Goal: Transaction & Acquisition: Purchase product/service

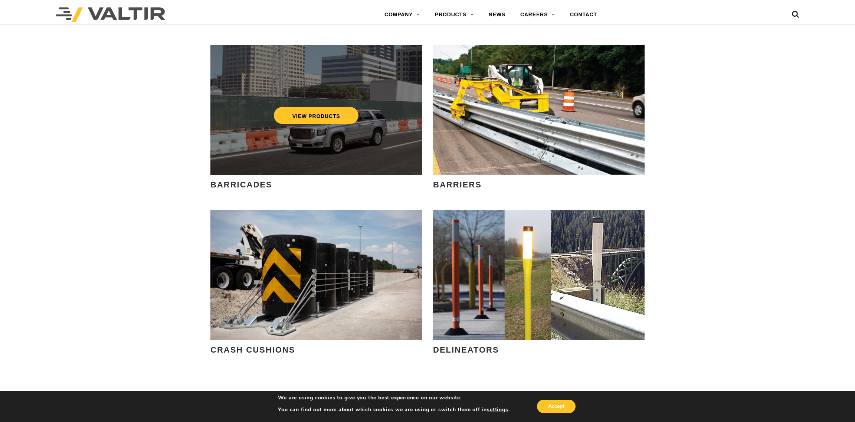
scroll to position [556, 0]
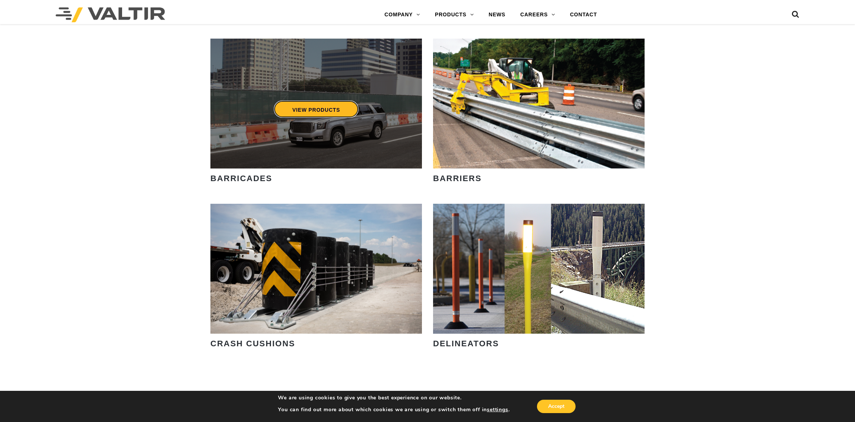
click at [343, 117] on link "VIEW PRODUCTS" at bounding box center [316, 109] width 85 height 17
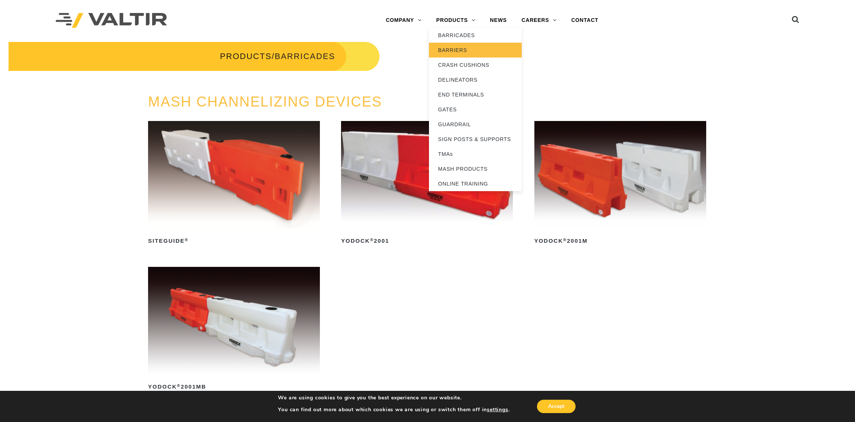
click at [450, 48] on link "BARRIERS" at bounding box center [475, 50] width 93 height 15
click at [462, 50] on link "BARRIERS" at bounding box center [475, 50] width 93 height 15
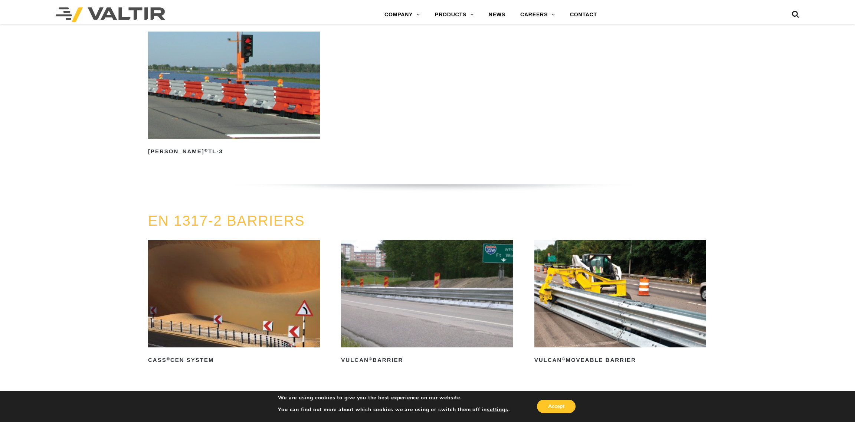
scroll to position [1433, 0]
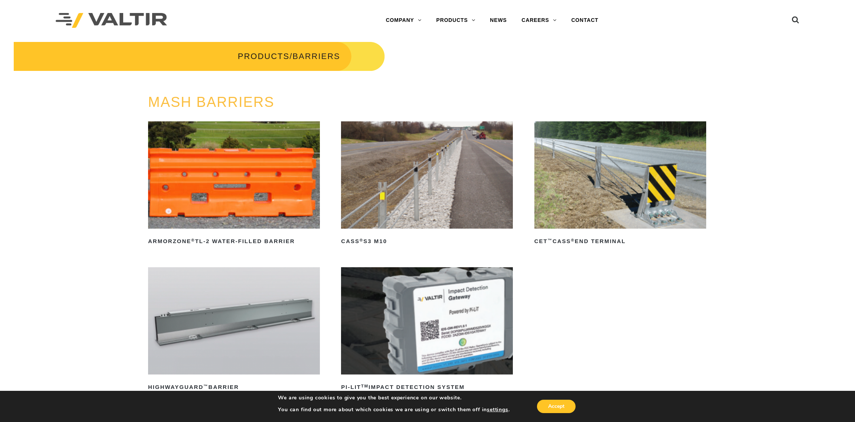
drag, startPoint x: 573, startPoint y: 276, endPoint x: 566, endPoint y: 274, distance: 7.3
click at [573, 276] on ul "ArmorZone ® TL-2 Water-Filled Barrier Read more CASS ® S3 M10 Read more CET ™ C…" at bounding box center [427, 267] width 559 height 292
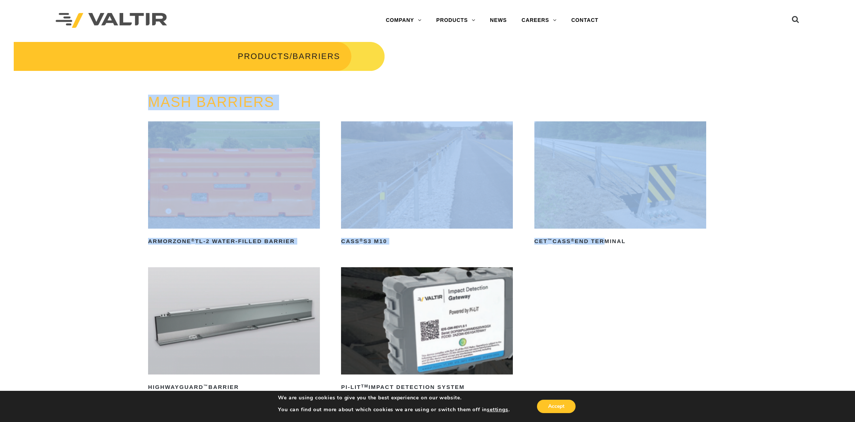
drag, startPoint x: 606, startPoint y: 295, endPoint x: 137, endPoint y: 91, distance: 511.3
click at [137, 91] on div at bounding box center [214, 88] width 428 height 11
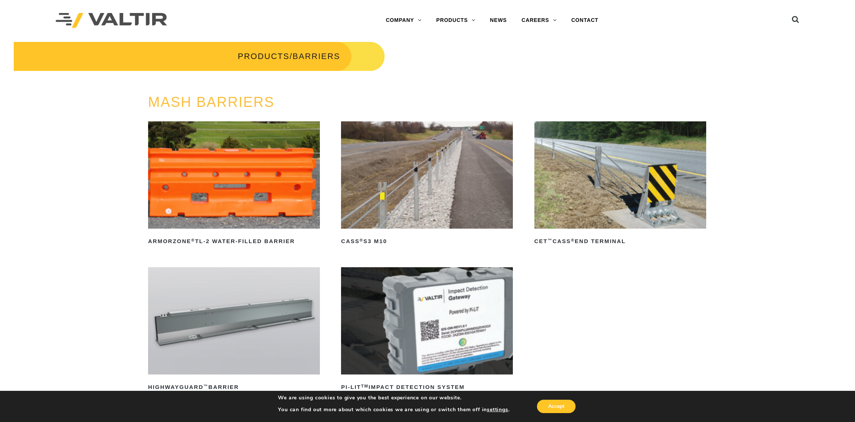
drag, startPoint x: 132, startPoint y: 95, endPoint x: 629, endPoint y: 327, distance: 548.8
click at [629, 327] on div "MASH BARRIERS ArmorZone ® TL-2 Water-Filled Barrier Read more CASS ® S3 M10 Rea…" at bounding box center [427, 272] width 855 height 354
click at [629, 327] on ul "ArmorZone ® TL-2 Water-Filled Barrier Read more CASS ® S3 M10 Read more CET ™ C…" at bounding box center [427, 267] width 559 height 292
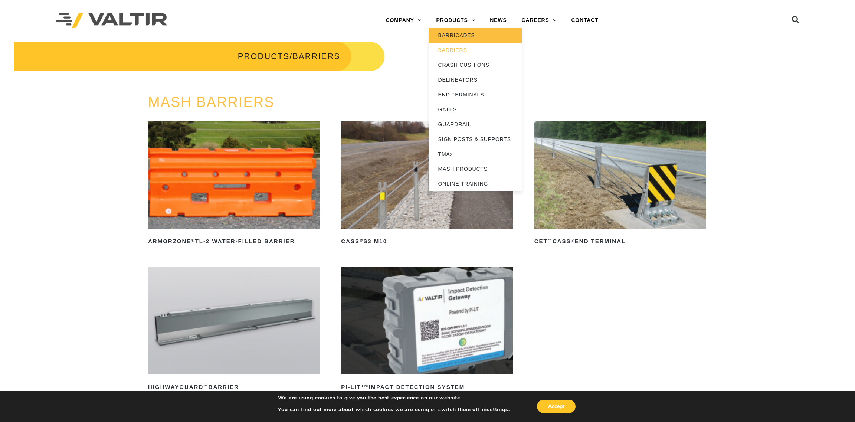
click at [447, 34] on link "BARRICADES" at bounding box center [475, 35] width 93 height 15
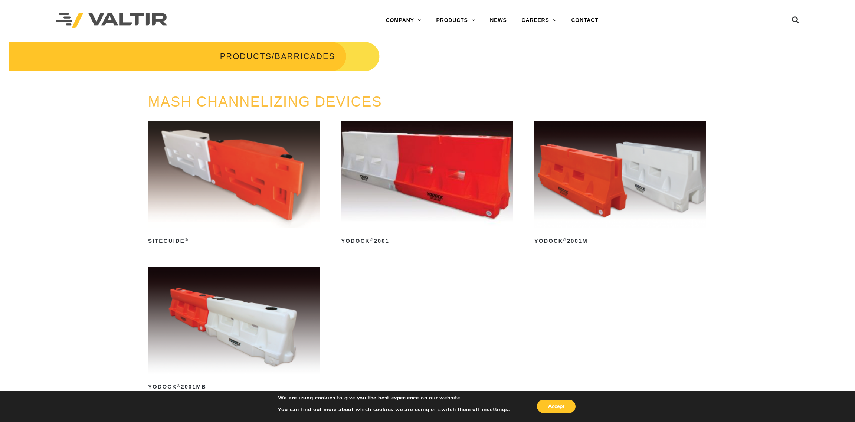
click at [453, 198] on img at bounding box center [427, 174] width 172 height 107
click at [609, 199] on img at bounding box center [620, 174] width 172 height 107
